Goal: Task Accomplishment & Management: Complete application form

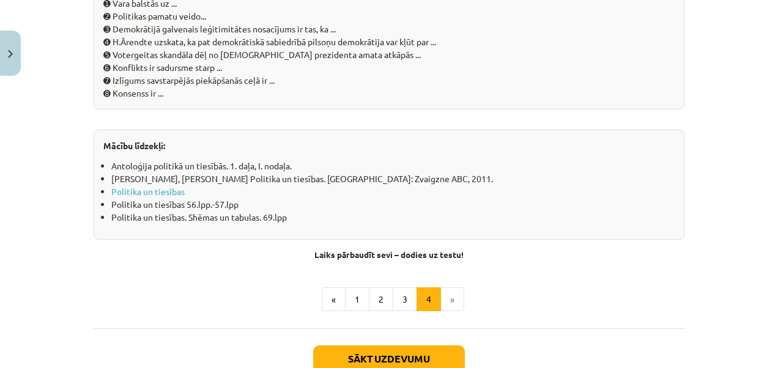
scroll to position [1451, 0]
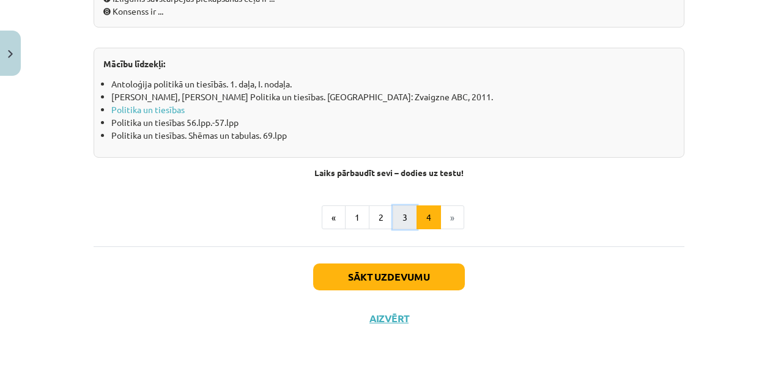
click at [403, 213] on button "3" at bounding box center [404, 217] width 24 height 24
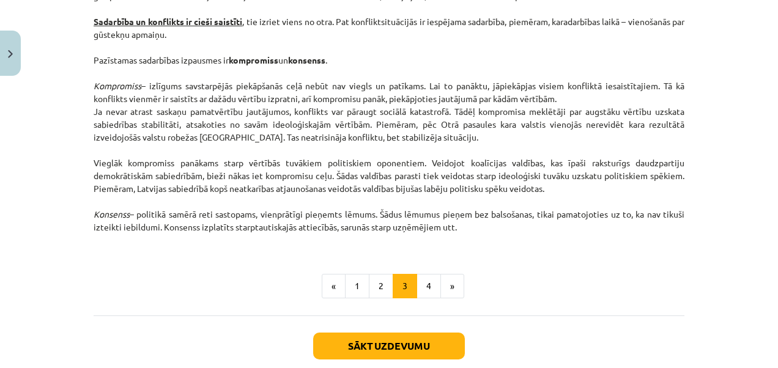
scroll to position [1621, 0]
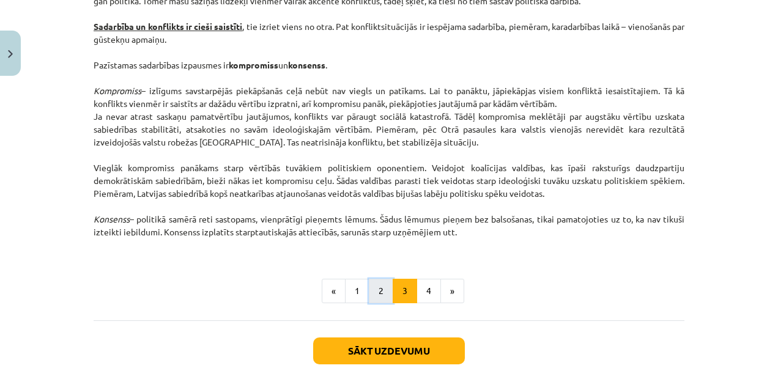
click at [384, 287] on button "2" at bounding box center [381, 291] width 24 height 24
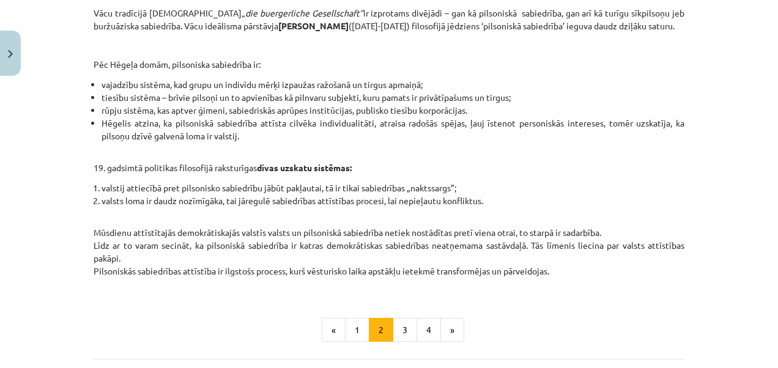
scroll to position [598, 0]
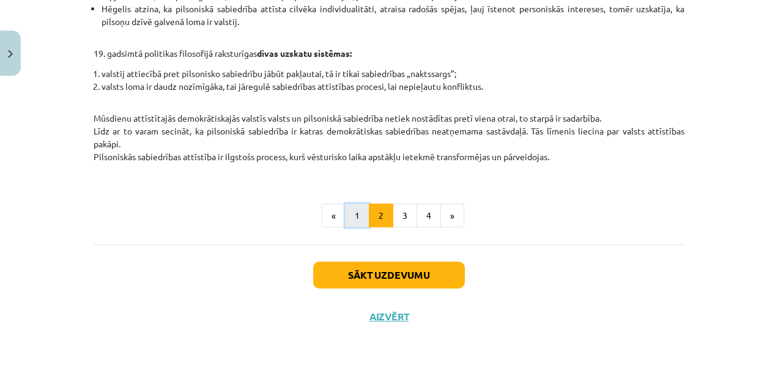
click at [356, 211] on button "1" at bounding box center [357, 216] width 24 height 24
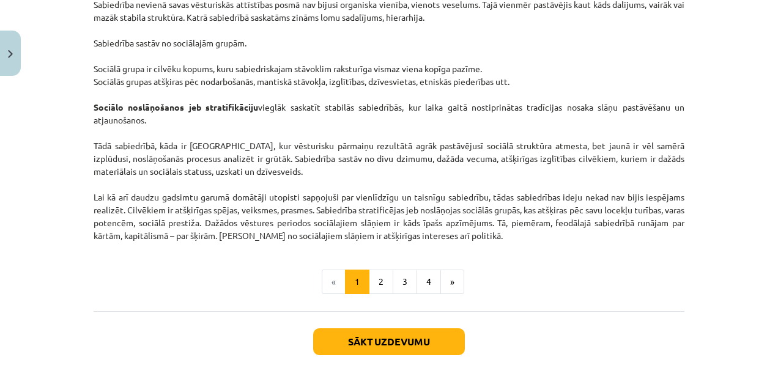
scroll to position [1988, 0]
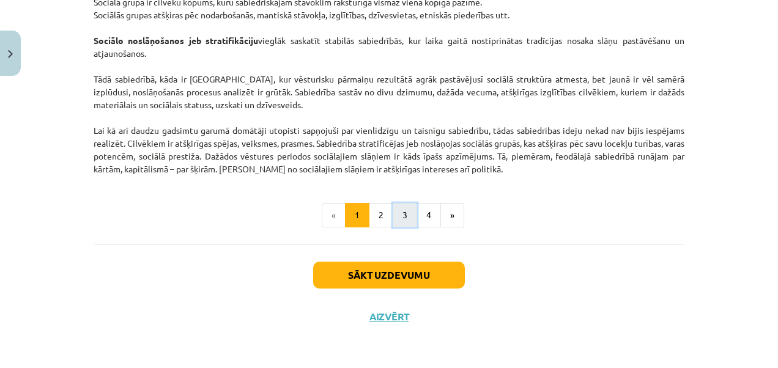
click at [400, 213] on button "3" at bounding box center [404, 215] width 24 height 24
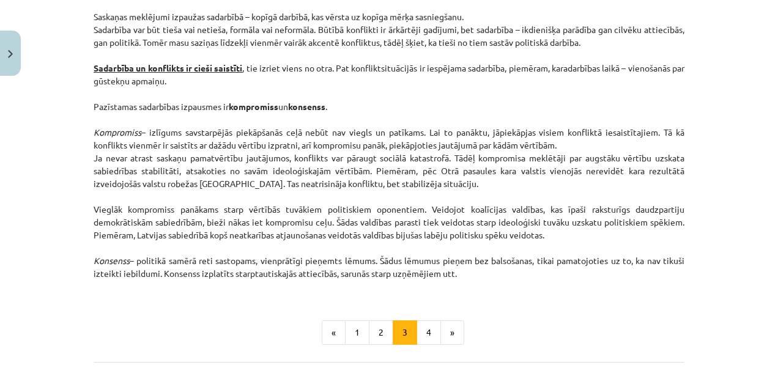
scroll to position [1696, 0]
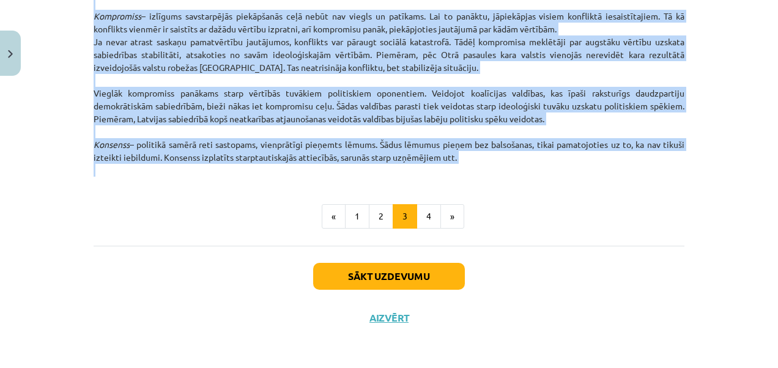
drag, startPoint x: 303, startPoint y: 38, endPoint x: 539, endPoint y: 166, distance: 268.1
click at [381, 215] on button "2" at bounding box center [381, 216] width 24 height 24
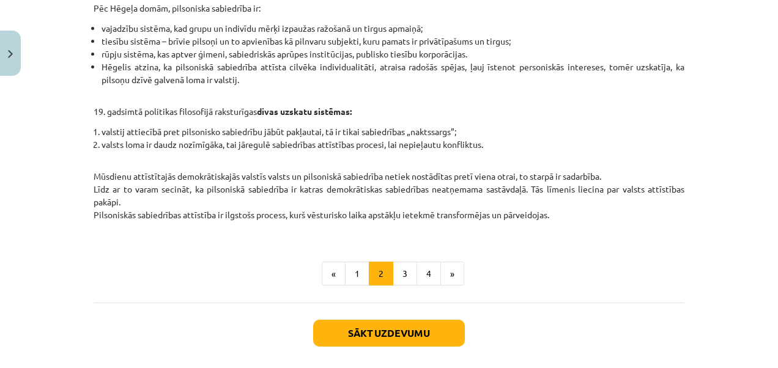
scroll to position [598, 0]
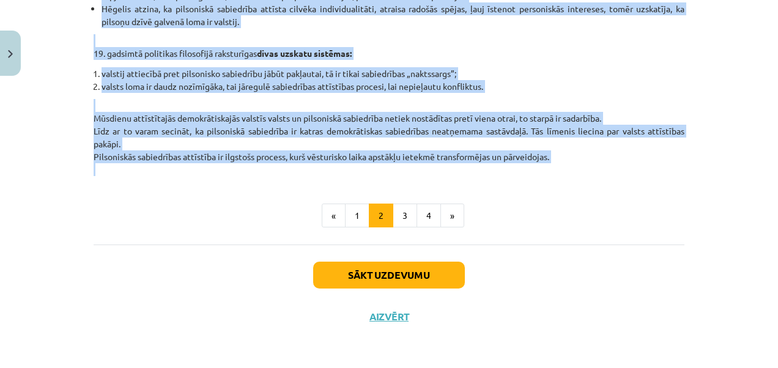
drag, startPoint x: 305, startPoint y: 18, endPoint x: 615, endPoint y: 163, distance: 341.8
copy div "Loremipsu do sitametc adipisci El sed doeiusmodtem, incidid utlabore etdolo ma …"
click at [351, 218] on button "1" at bounding box center [357, 216] width 24 height 24
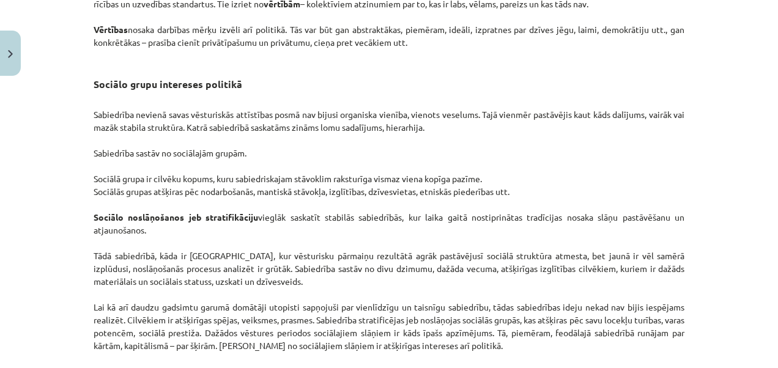
scroll to position [1991, 0]
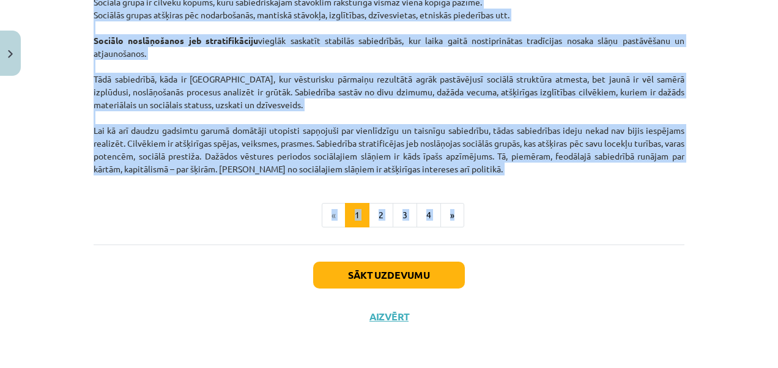
drag, startPoint x: 272, startPoint y: 31, endPoint x: 553, endPoint y: 180, distance: 318.0
copy div "Loremips do sitametcon adipiscing El seddoeiusmo temporincid utlabore etdolore …"
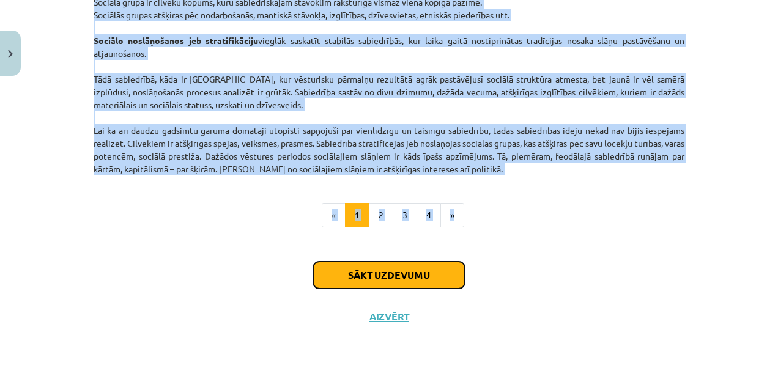
click at [430, 267] on button "Sākt uzdevumu" at bounding box center [389, 275] width 152 height 27
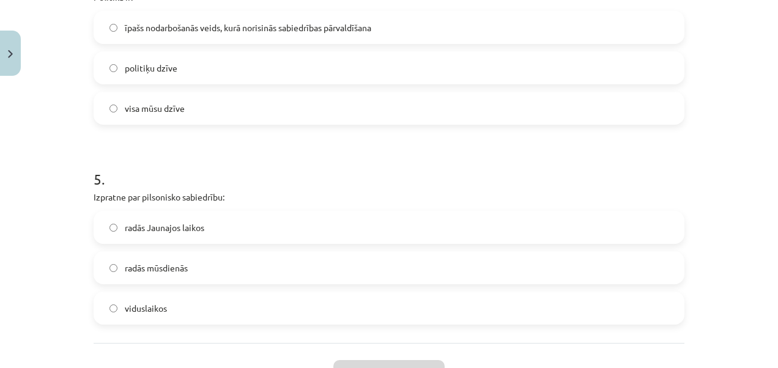
scroll to position [991, 0]
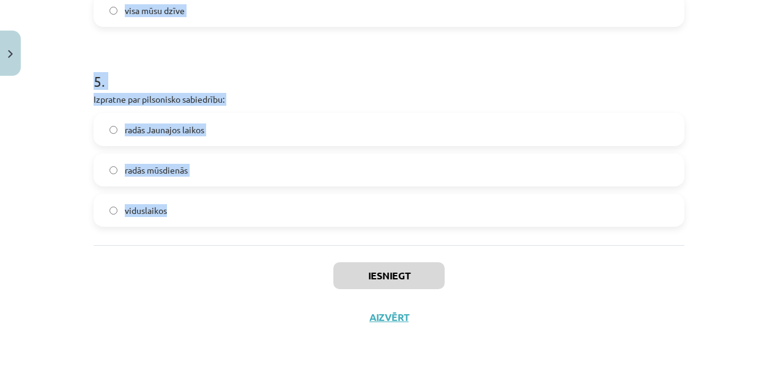
drag, startPoint x: 79, startPoint y: 236, endPoint x: 232, endPoint y: 216, distance: 154.7
click at [232, 216] on div "Mācību tēma: Sociālās zinātnes i - 11. klases 1. ieskaites mācību materiāls #2 …" at bounding box center [389, 184] width 778 height 368
copy form "1 . Politiskā vara ir: politikas mērķis politikas līdzeklis gan politikas mērķi…"
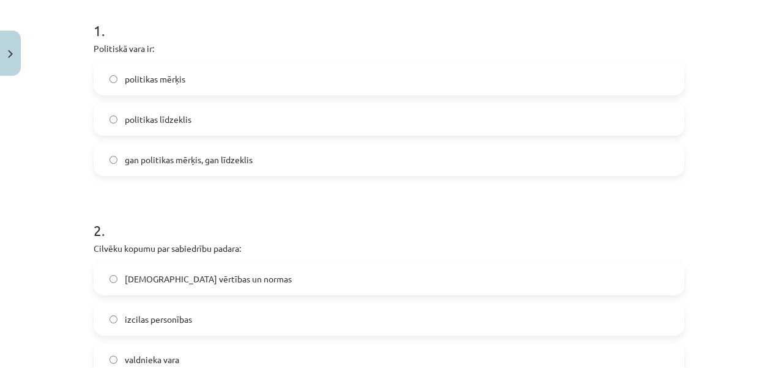
scroll to position [230, 0]
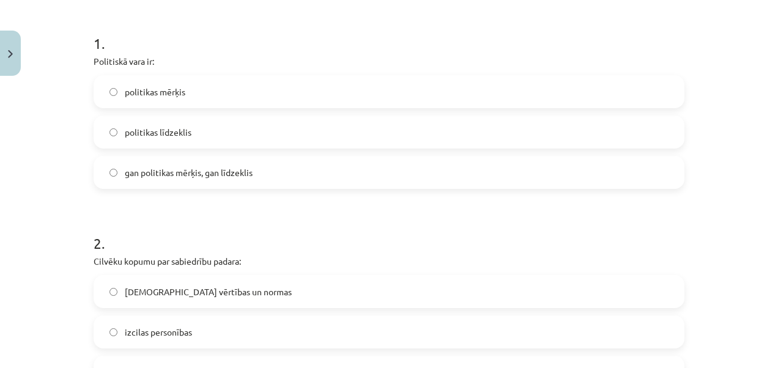
click at [491, 172] on label "gan politikas mērķis, gan līdzeklis" at bounding box center [389, 172] width 588 height 31
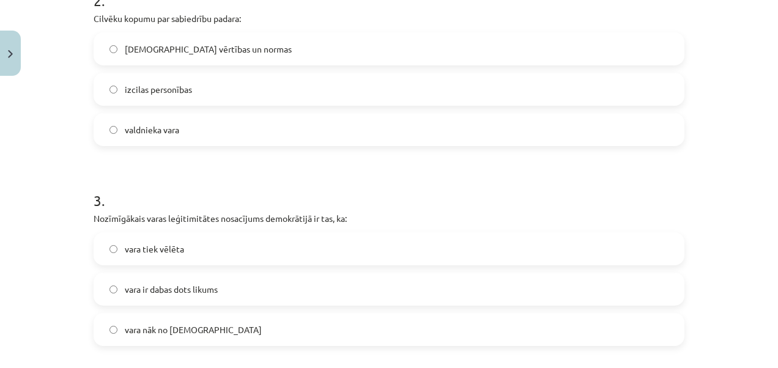
scroll to position [480, 0]
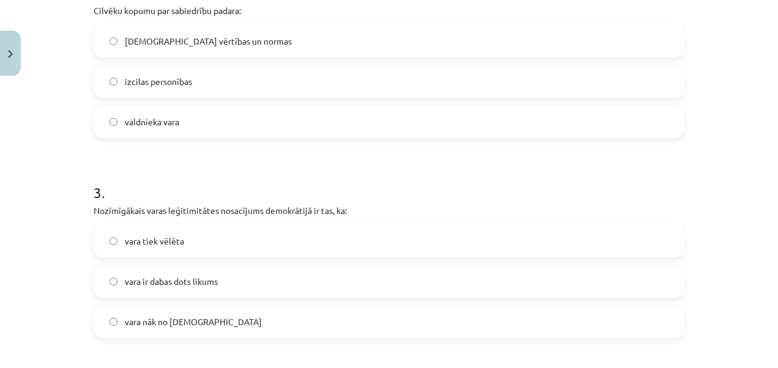
click at [212, 38] on span "[DEMOGRAPHIC_DATA] vērtības un normas" at bounding box center [208, 41] width 167 height 13
click at [161, 240] on span "vara tiek vēlēta" at bounding box center [154, 241] width 59 height 13
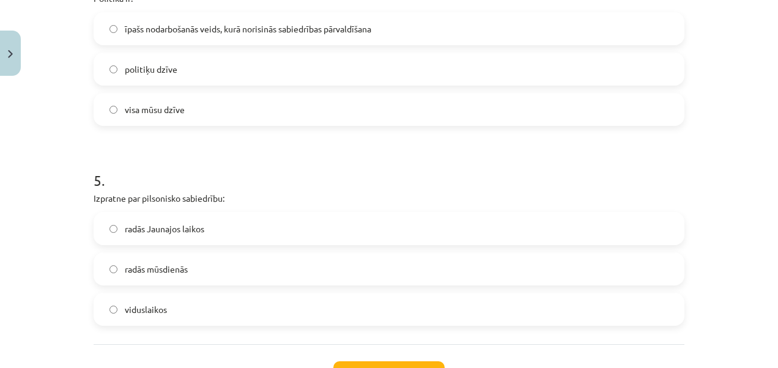
scroll to position [892, 0]
click at [377, 14] on label "īpašs nodarbošanās veids, kurā norisinās sabiedrības pārvaldīšana" at bounding box center [389, 29] width 588 height 31
click at [188, 226] on span "radās Jaunajos laikos" at bounding box center [164, 229] width 79 height 13
drag, startPoint x: 763, startPoint y: 252, endPoint x: 770, endPoint y: 262, distance: 12.4
click at [770, 262] on div "Mācību tēma: Sociālās zinātnes i - 11. klases 1. ieskaites mācību materiāls #2 …" at bounding box center [389, 184] width 778 height 368
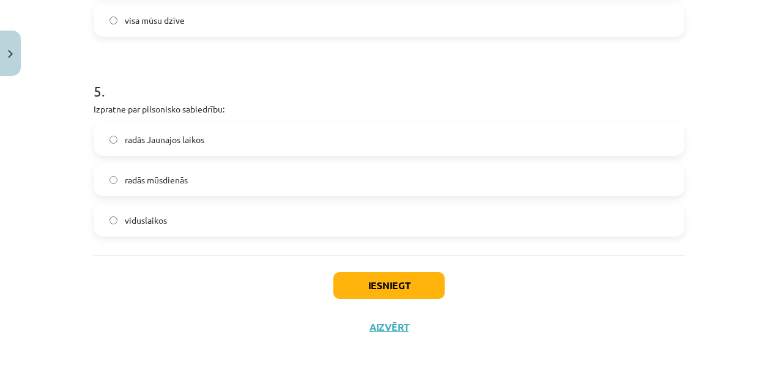
scroll to position [991, 0]
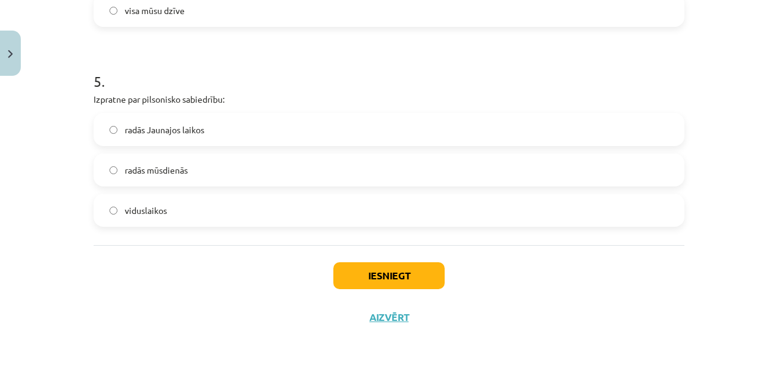
click at [378, 260] on div "Iesniegt Aizvērt" at bounding box center [389, 288] width 590 height 86
click at [386, 272] on button "Iesniegt" at bounding box center [388, 275] width 111 height 27
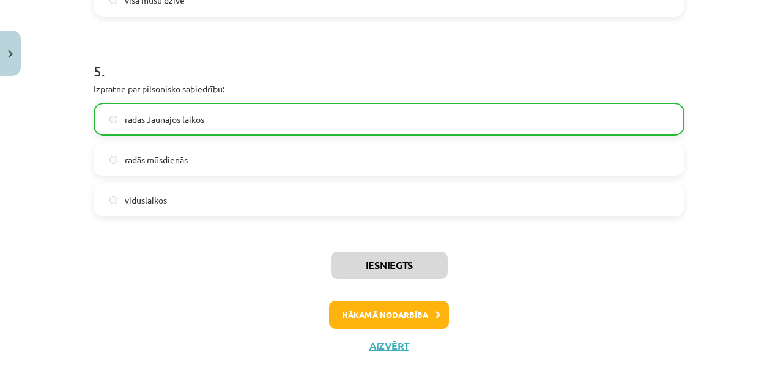
scroll to position [1029, 0]
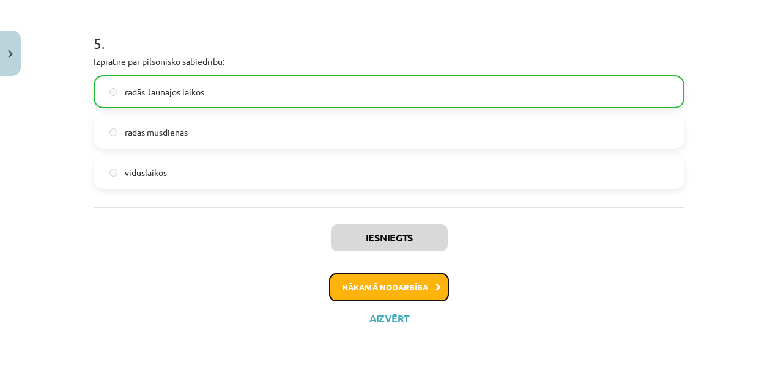
click at [437, 279] on button "Nākamā nodarbība" at bounding box center [389, 287] width 120 height 28
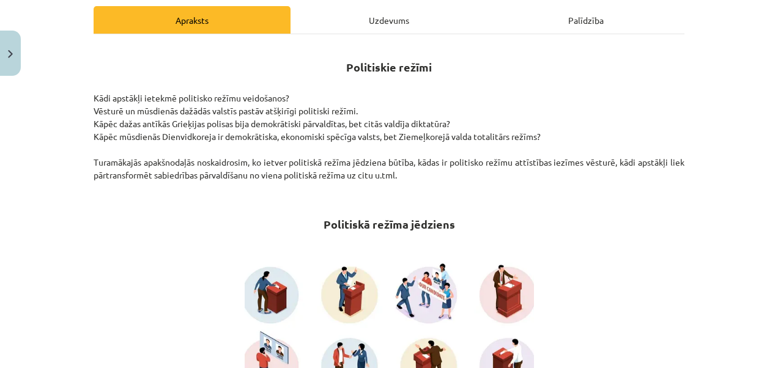
scroll to position [22, 0]
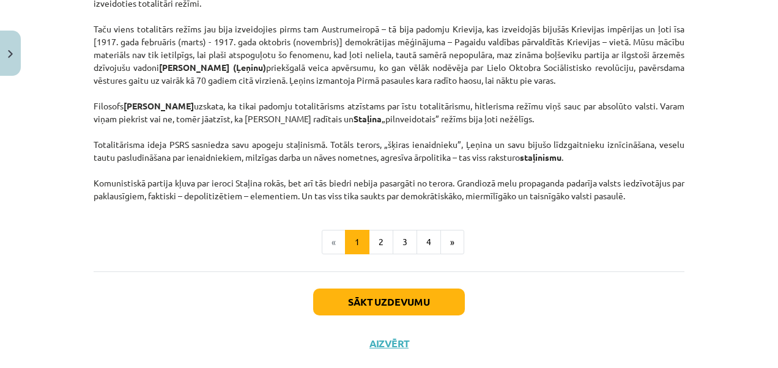
scroll to position [3150, 0]
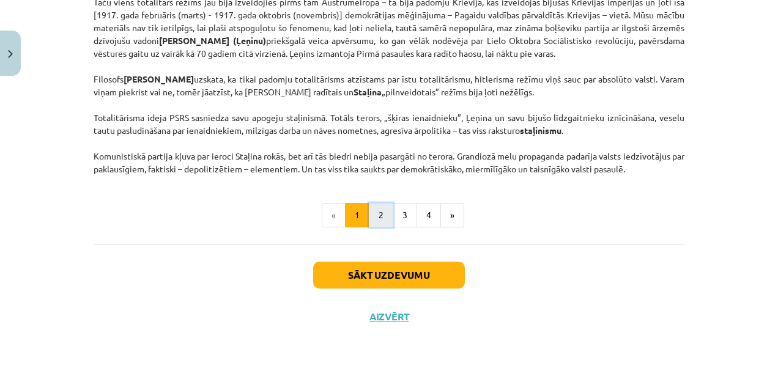
click at [369, 220] on button "2" at bounding box center [381, 215] width 24 height 24
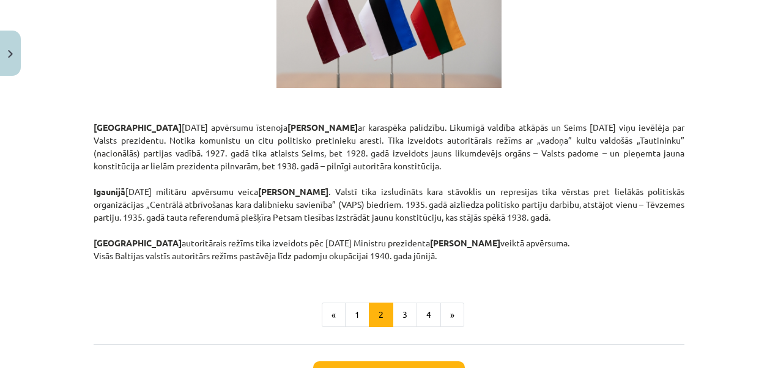
scroll to position [2179, 0]
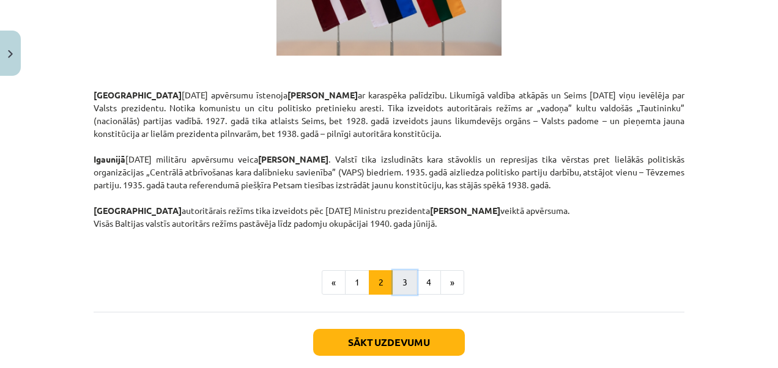
click at [397, 270] on button "3" at bounding box center [404, 282] width 24 height 24
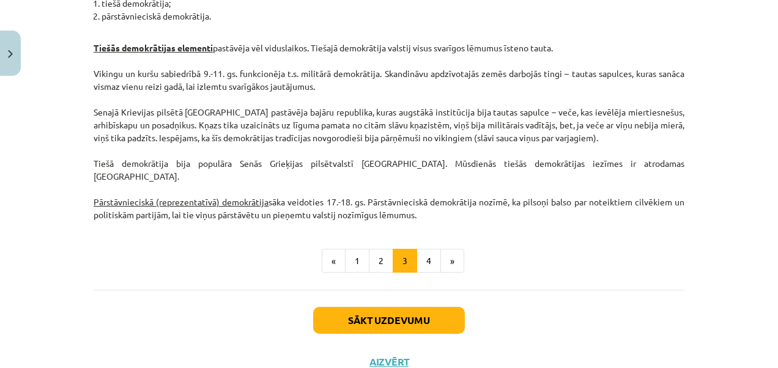
scroll to position [1256, 0]
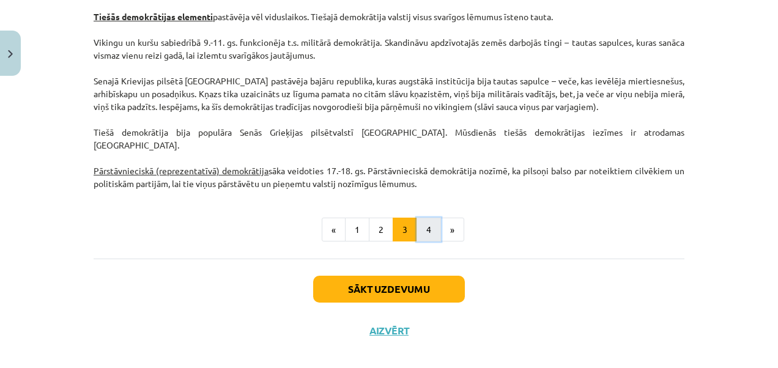
click at [424, 221] on button "4" at bounding box center [428, 230] width 24 height 24
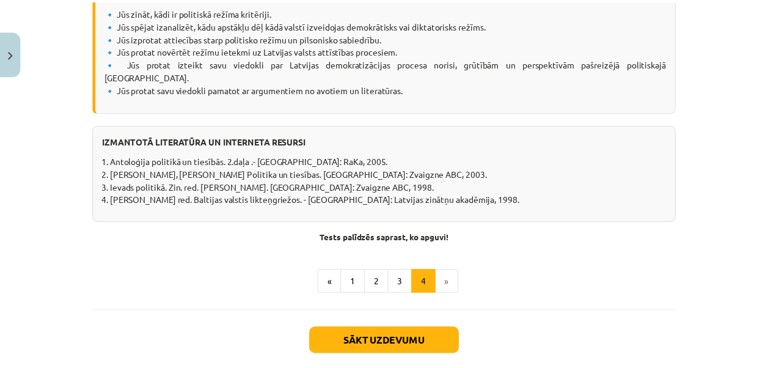
scroll to position [1626, 0]
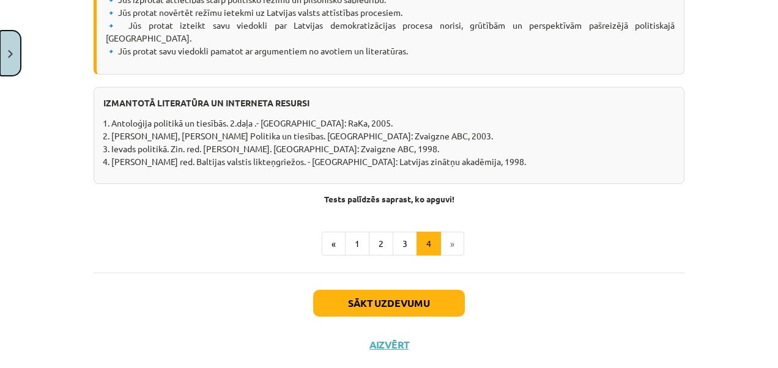
click at [17, 60] on button "Close" at bounding box center [10, 53] width 21 height 45
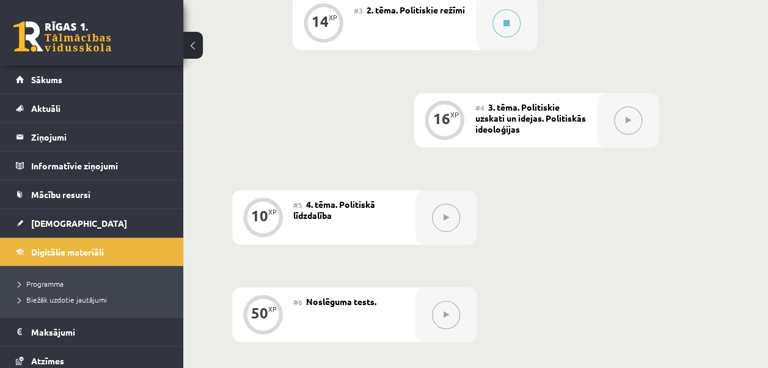
scroll to position [564, 0]
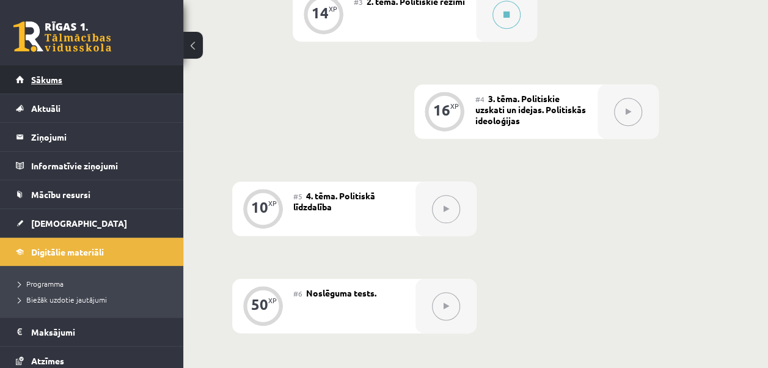
click at [75, 76] on link "Sākums" at bounding box center [92, 79] width 152 height 28
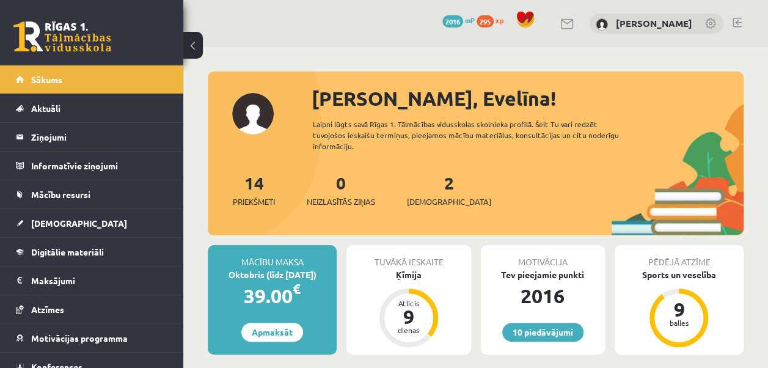
click at [735, 20] on link at bounding box center [737, 23] width 9 height 10
